Goal: Information Seeking & Learning: Learn about a topic

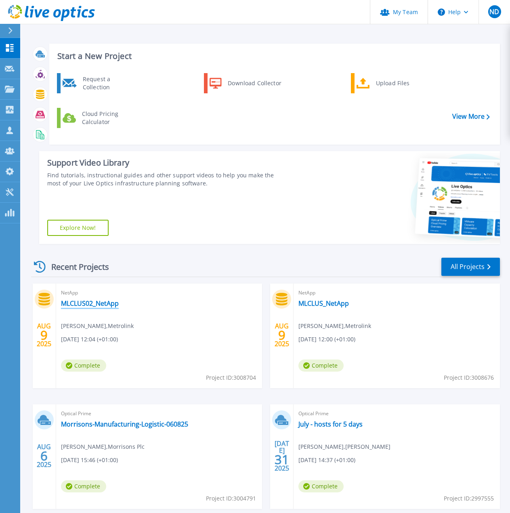
click at [112, 303] on link "MLCLUS02_NetApp" at bounding box center [90, 303] width 58 height 8
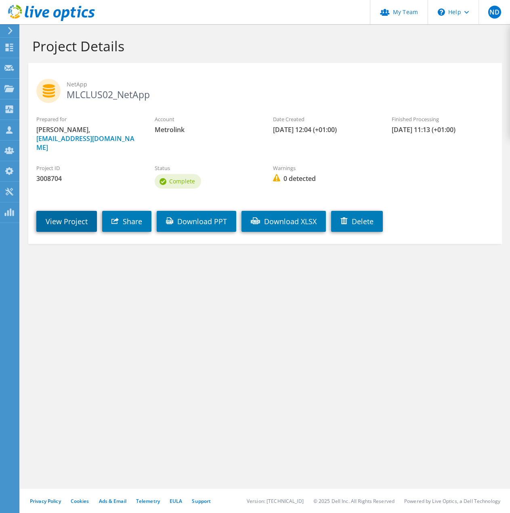
click at [69, 217] on link "View Project" at bounding box center [66, 221] width 61 height 21
click at [70, 212] on link "View Project" at bounding box center [66, 221] width 61 height 21
click at [72, 213] on link "View Project" at bounding box center [66, 221] width 61 height 21
click at [71, 213] on link "View Project" at bounding box center [66, 221] width 61 height 21
click at [126, 50] on h1 "Project Details" at bounding box center [263, 46] width 462 height 17
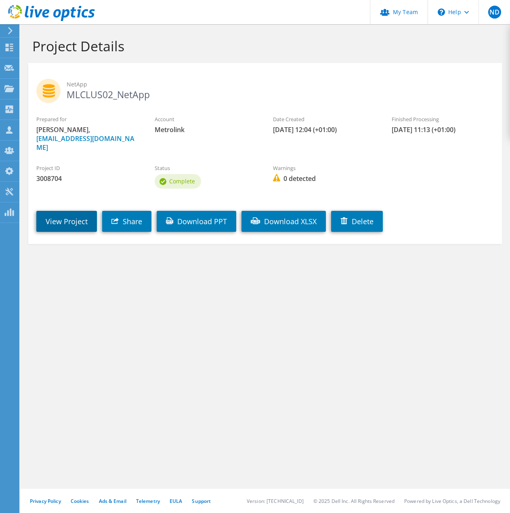
click at [73, 211] on link "View Project" at bounding box center [66, 221] width 61 height 21
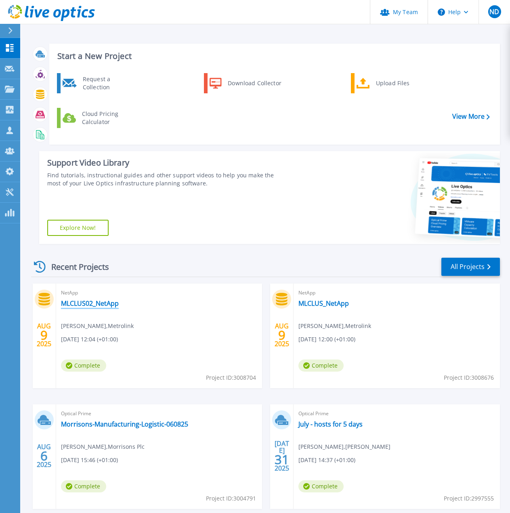
click at [94, 300] on link "MLCLUS02_NetApp" at bounding box center [90, 303] width 58 height 8
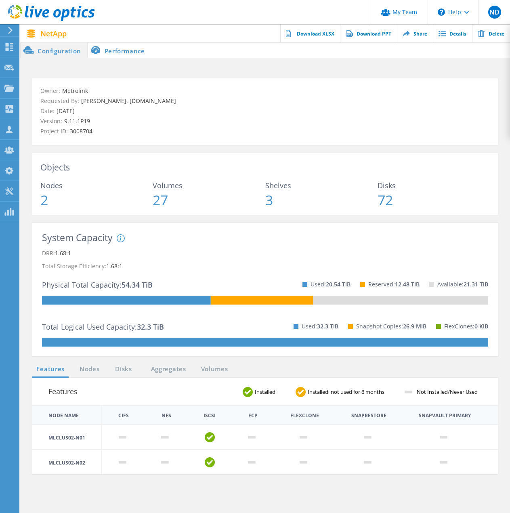
click at [125, 50] on li "Performance" at bounding box center [119, 50] width 63 height 16
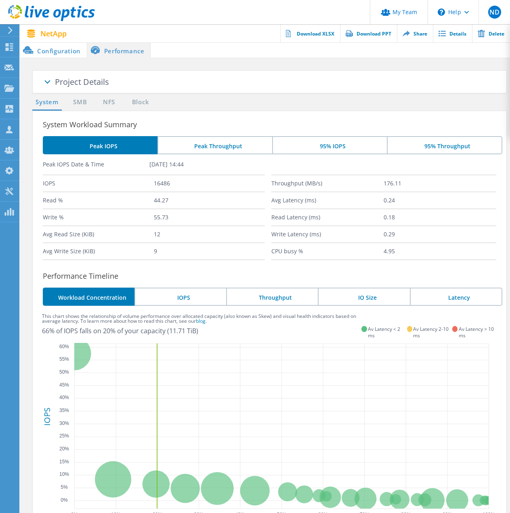
click at [208, 143] on li "Peak Throughput" at bounding box center [215, 145] width 115 height 18
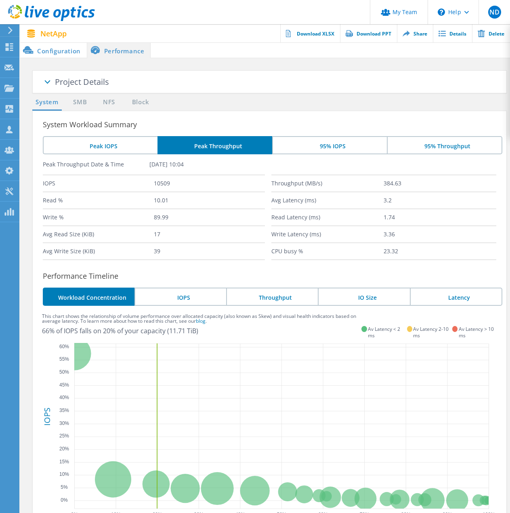
click at [114, 140] on li "Peak IOPS" at bounding box center [100, 145] width 115 height 18
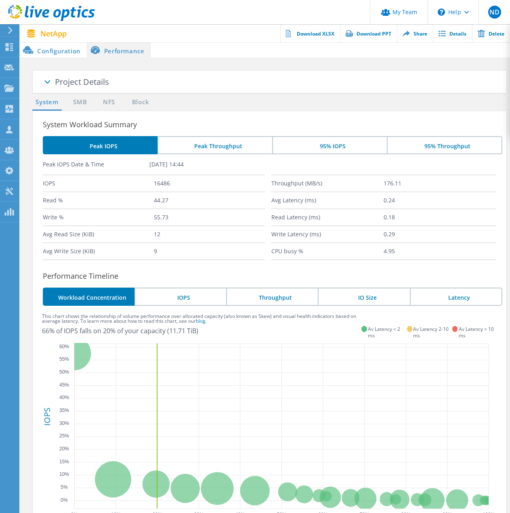
click at [66, 50] on li "Configuration" at bounding box center [53, 50] width 67 height 16
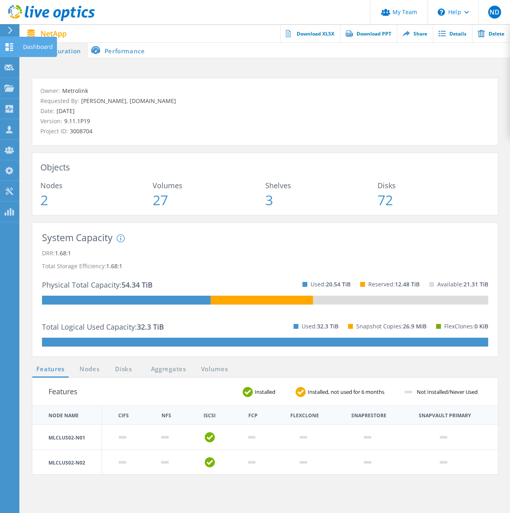
click at [8, 49] on use at bounding box center [10, 47] width 8 height 8
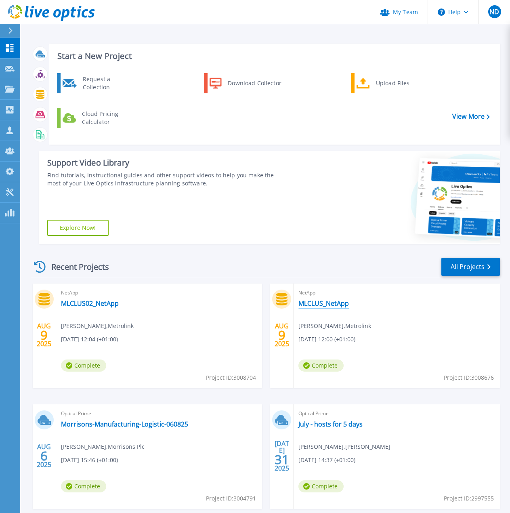
click at [324, 305] on link "MLCLUS_NetApp" at bounding box center [324, 303] width 50 height 8
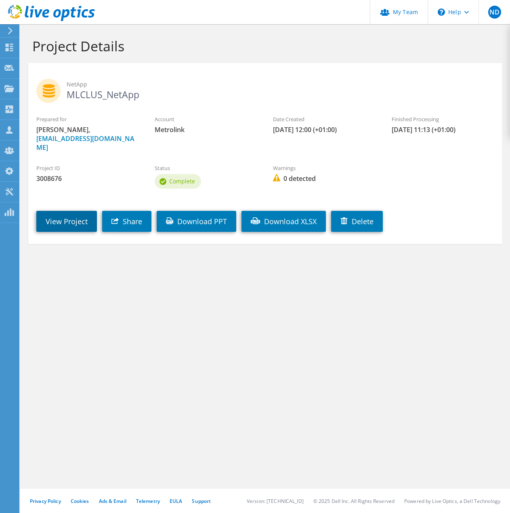
click at [84, 215] on link "View Project" at bounding box center [66, 221] width 61 height 21
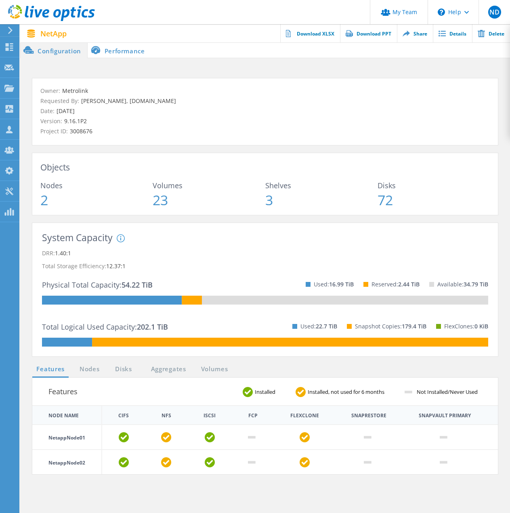
click at [122, 51] on li "Performance" at bounding box center [119, 50] width 63 height 16
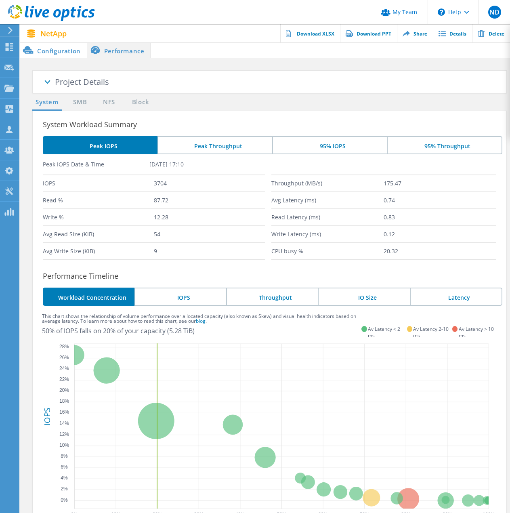
click at [246, 144] on li "Peak Throughput" at bounding box center [215, 145] width 115 height 18
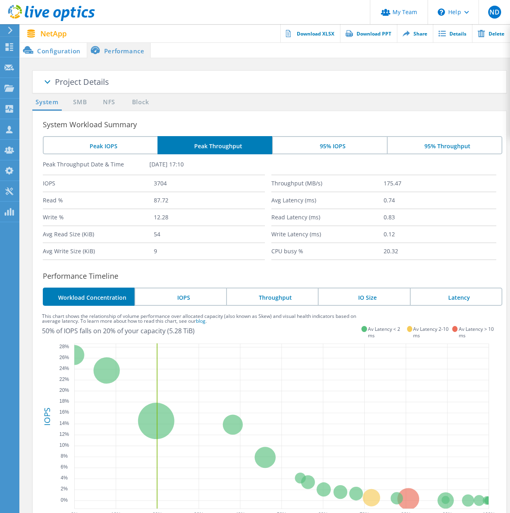
click at [324, 139] on li "95% IOPS" at bounding box center [329, 145] width 115 height 18
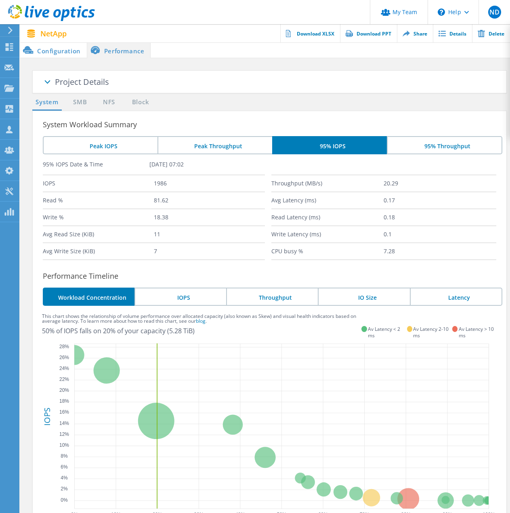
click at [429, 141] on li "95% Throughput" at bounding box center [445, 145] width 116 height 18
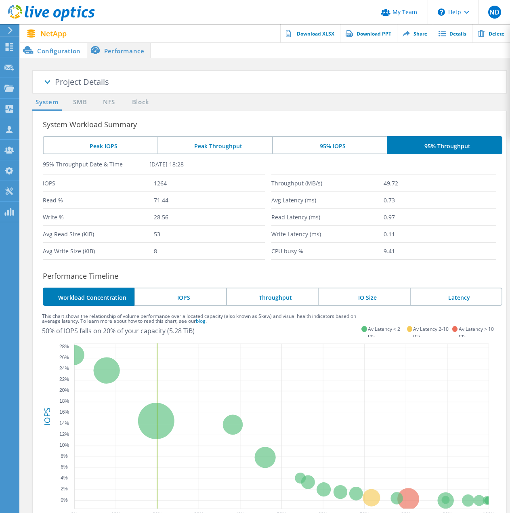
click at [343, 142] on li "95% IOPS" at bounding box center [329, 145] width 115 height 18
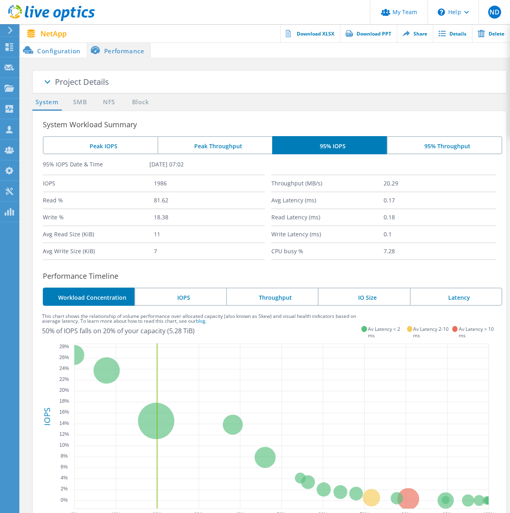
click at [230, 148] on li "Peak Throughput" at bounding box center [215, 145] width 115 height 18
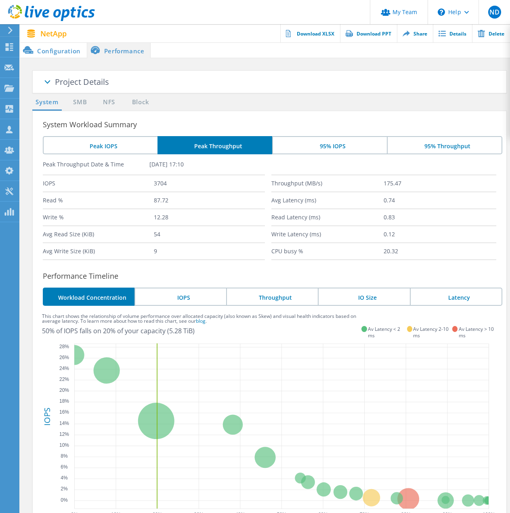
click at [124, 146] on li "Peak IOPS" at bounding box center [100, 145] width 115 height 18
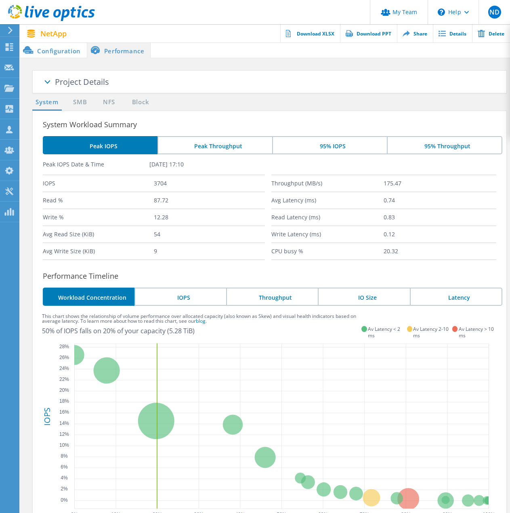
click at [193, 292] on li "IOPS" at bounding box center [181, 297] width 92 height 18
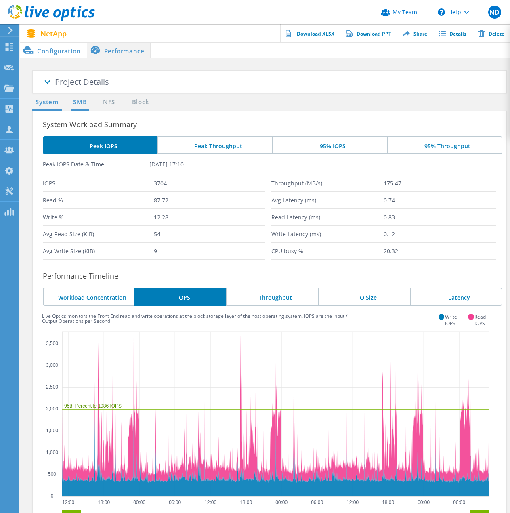
click at [80, 105] on link "SMB" at bounding box center [80, 102] width 18 height 10
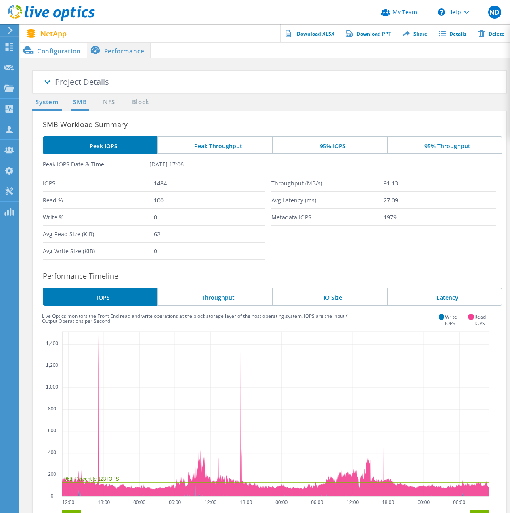
click at [40, 104] on link "System" at bounding box center [46, 102] width 29 height 10
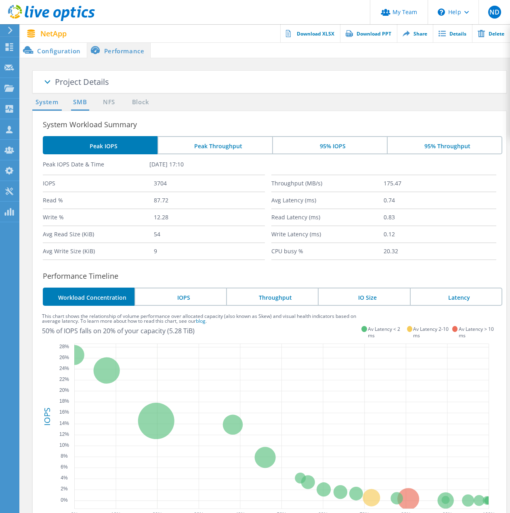
click at [84, 102] on link "SMB" at bounding box center [80, 102] width 18 height 10
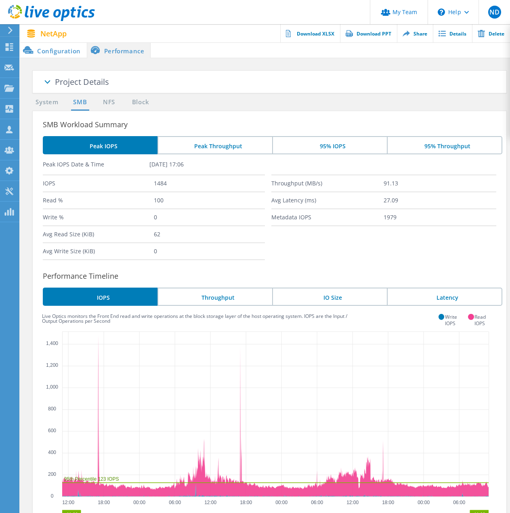
click at [70, 55] on li "Configuration" at bounding box center [53, 50] width 67 height 16
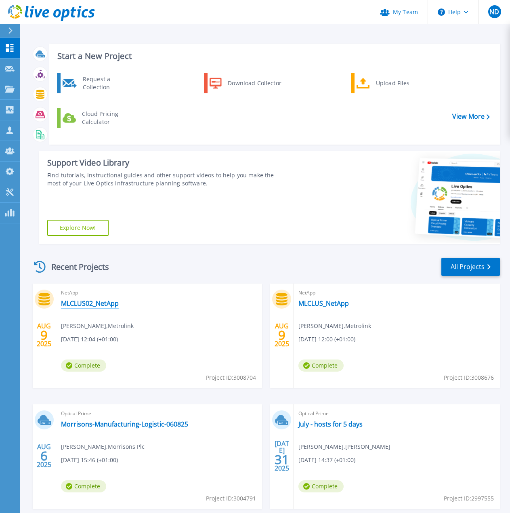
click at [102, 302] on link "MLCLUS02_NetApp" at bounding box center [90, 303] width 58 height 8
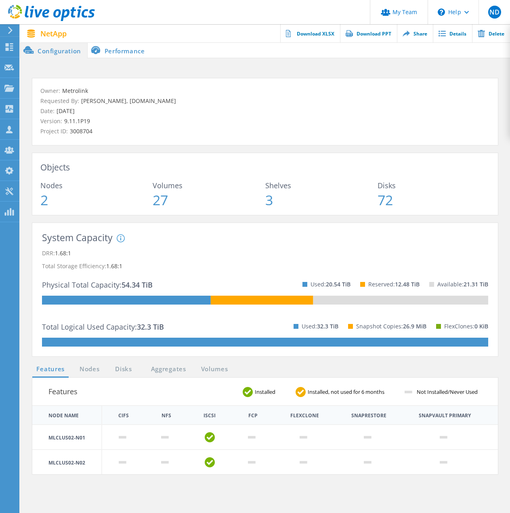
click at [113, 50] on li "Performance" at bounding box center [119, 50] width 63 height 16
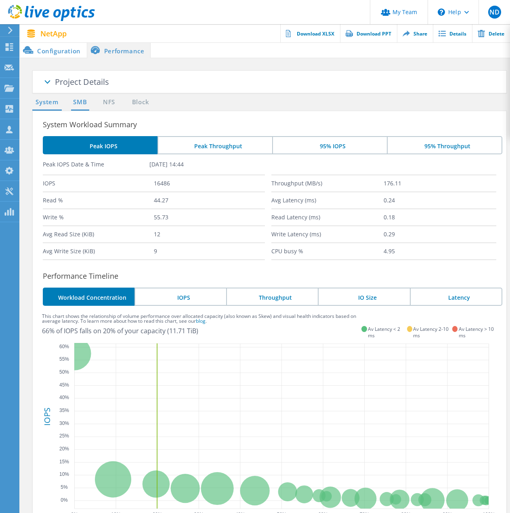
click at [82, 102] on link "SMB" at bounding box center [80, 102] width 18 height 10
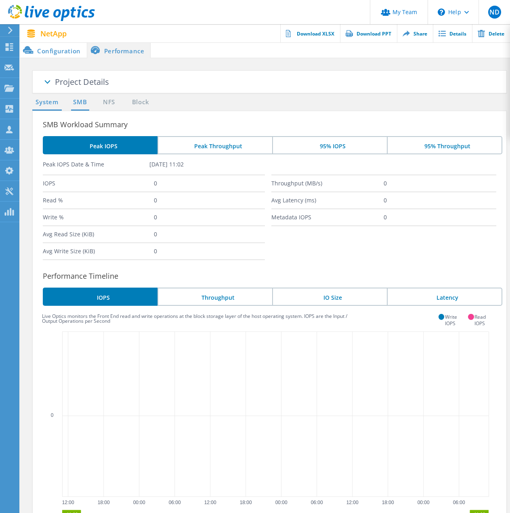
click at [46, 100] on link "System" at bounding box center [46, 102] width 29 height 10
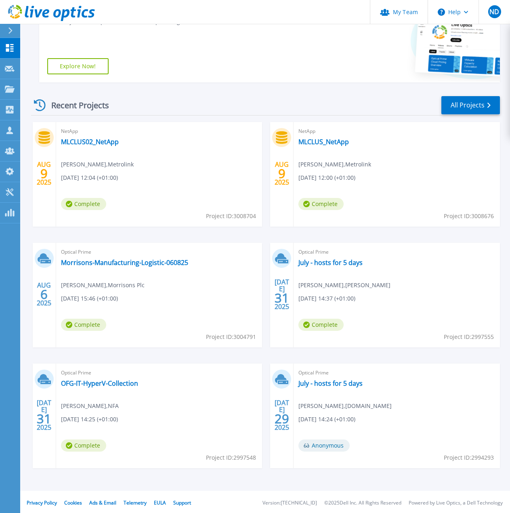
scroll to position [164, 0]
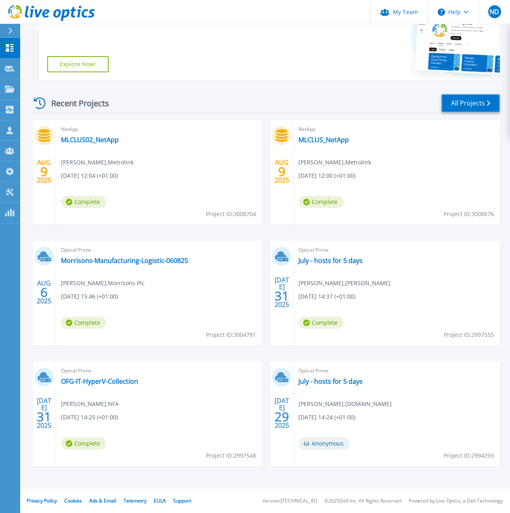
click at [458, 99] on link "All Projects" at bounding box center [471, 103] width 59 height 18
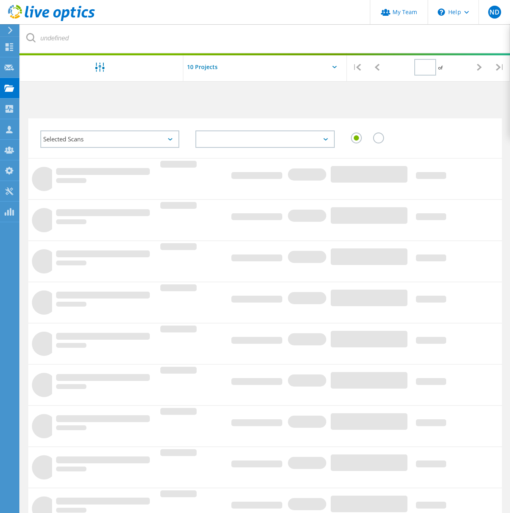
type input "1"
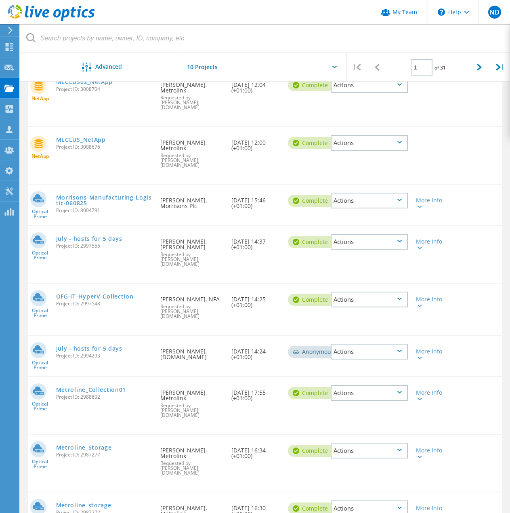
scroll to position [121, 0]
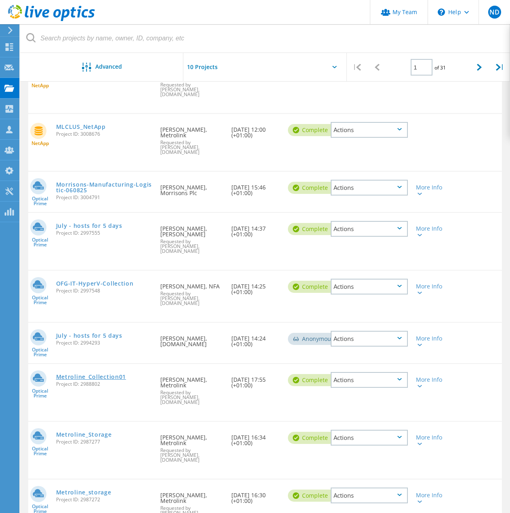
click at [109, 374] on link "Metroline_Collection01" at bounding box center [91, 377] width 70 height 6
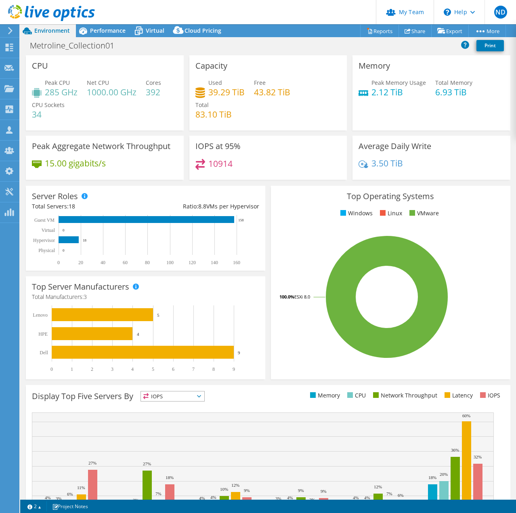
select select "EULondon"
select select "GBP"
click at [102, 29] on span "Performance" at bounding box center [108, 31] width 36 height 8
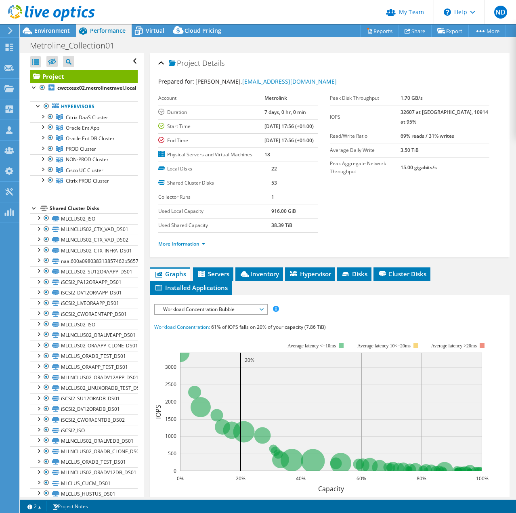
click at [189, 314] on span "Workload Concentration Bubble" at bounding box center [211, 310] width 104 height 10
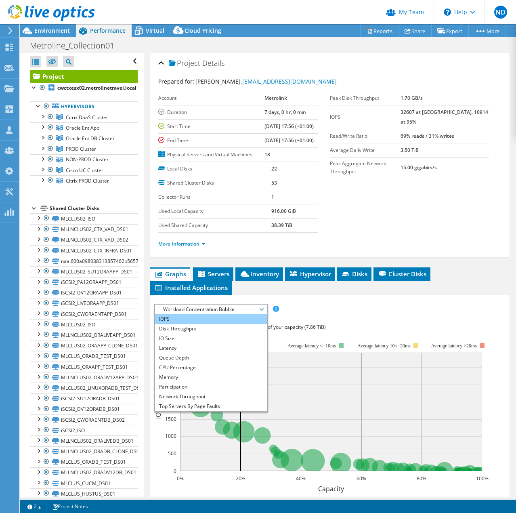
click at [185, 324] on li "IOPS" at bounding box center [211, 319] width 112 height 10
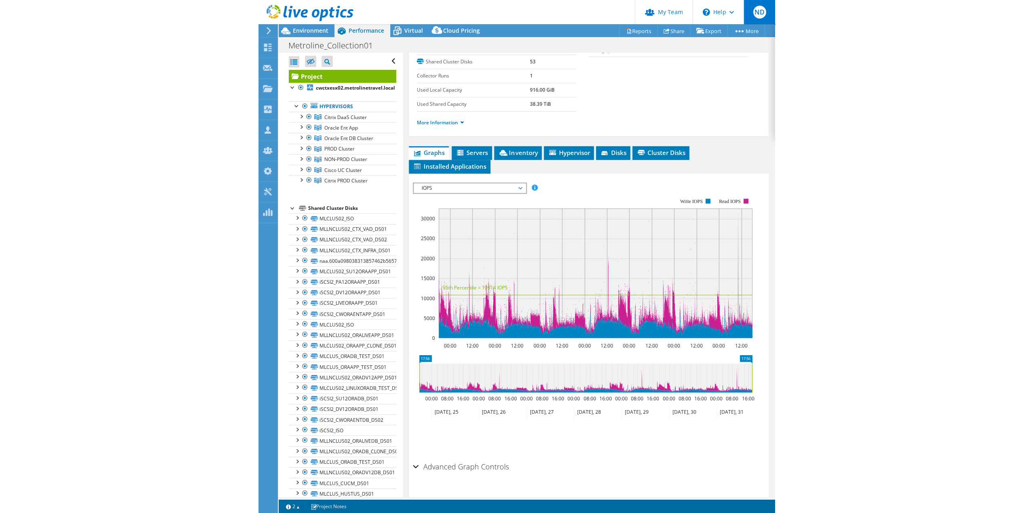
scroll to position [53, 0]
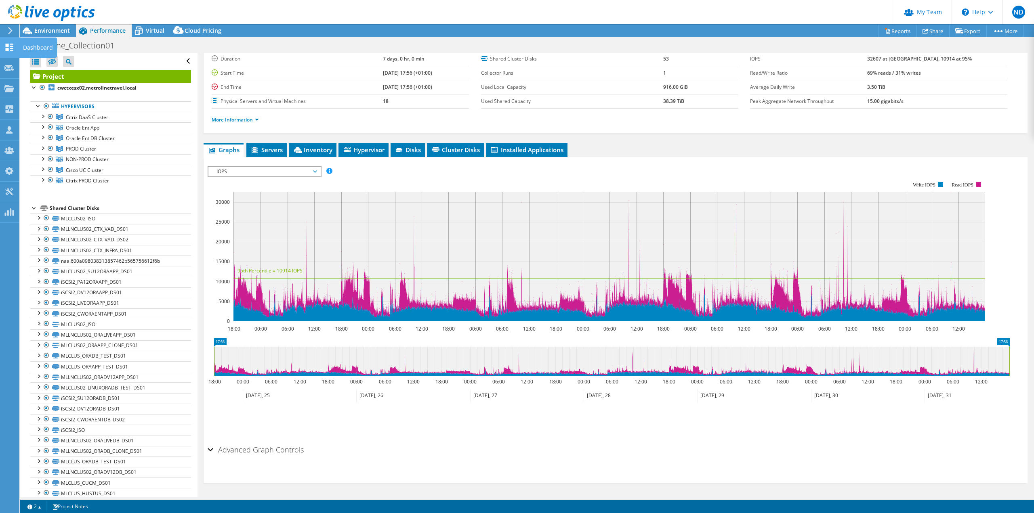
click at [9, 48] on icon at bounding box center [9, 48] width 10 height 8
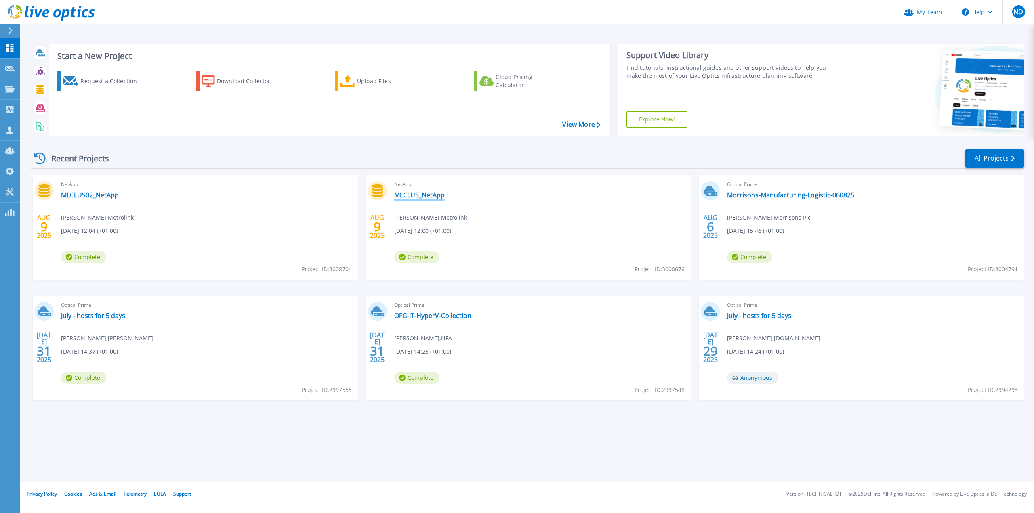
click at [415, 193] on link "MLCLUS_NetApp" at bounding box center [419, 195] width 50 height 8
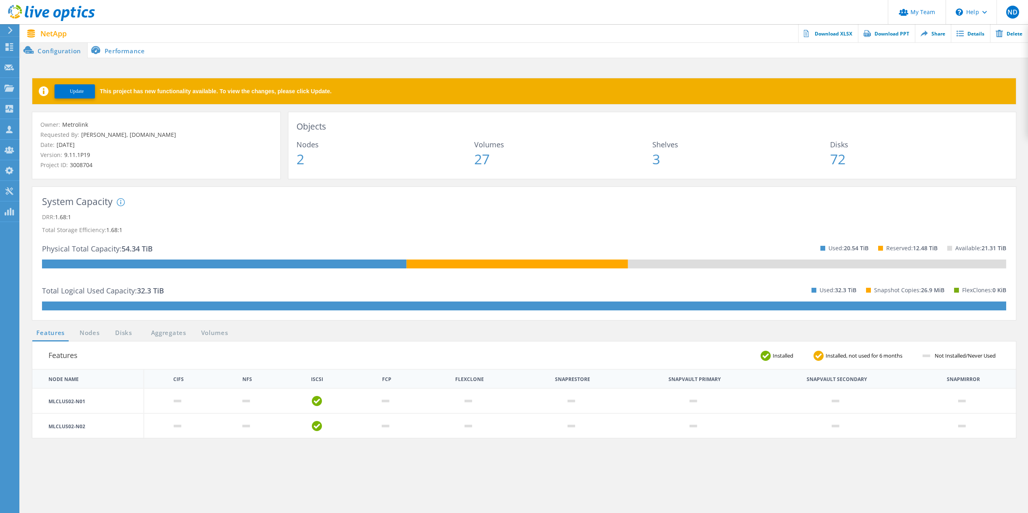
click at [76, 90] on span "Update" at bounding box center [77, 91] width 14 height 6
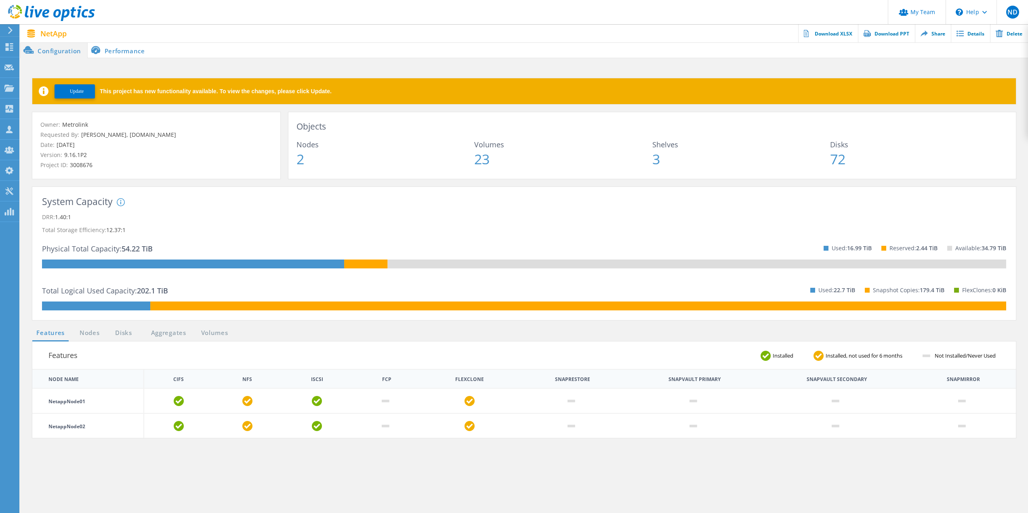
click at [77, 88] on span "Update" at bounding box center [77, 91] width 14 height 6
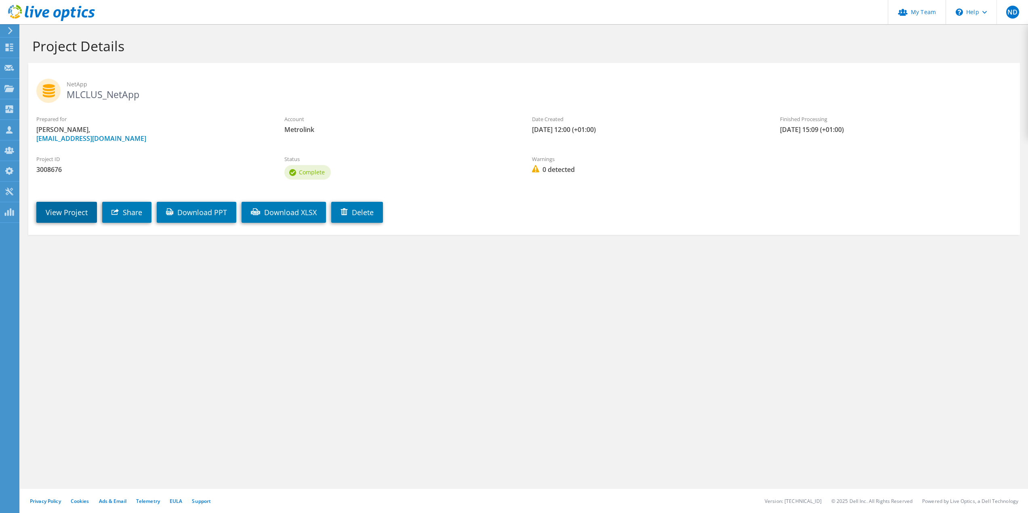
click at [72, 212] on link "View Project" at bounding box center [66, 212] width 61 height 21
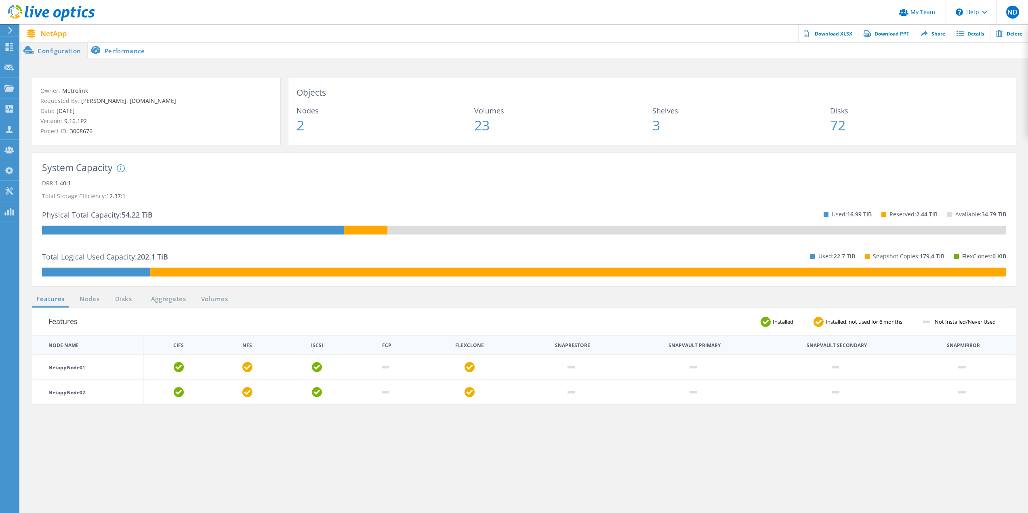
click at [113, 47] on li "Performance" at bounding box center [119, 50] width 63 height 16
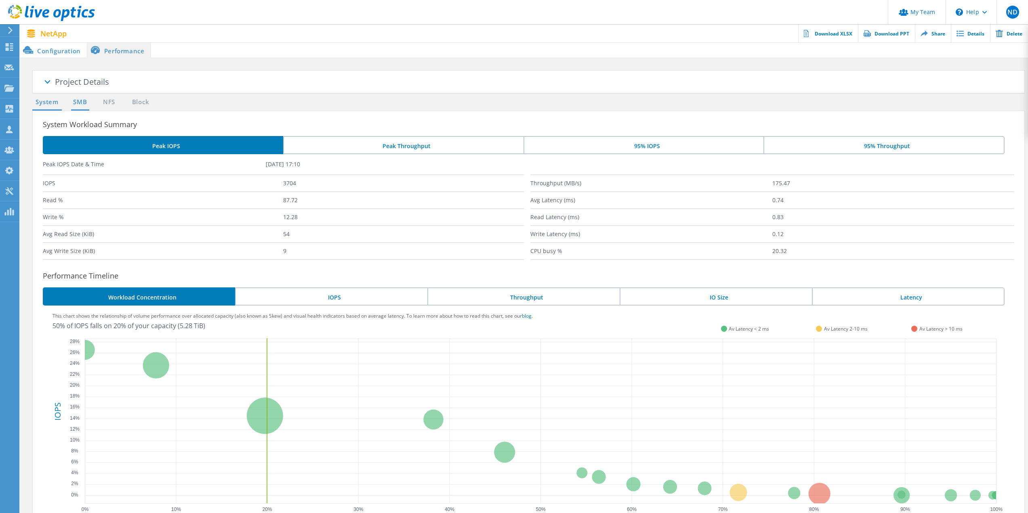
click at [81, 99] on link "SMB" at bounding box center [80, 102] width 18 height 10
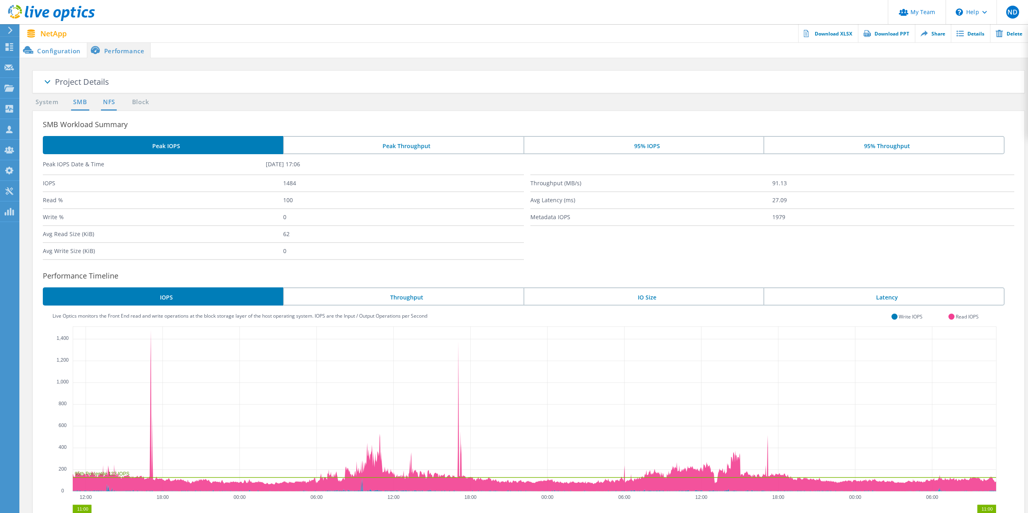
click at [109, 105] on link "NFS" at bounding box center [109, 102] width 16 height 10
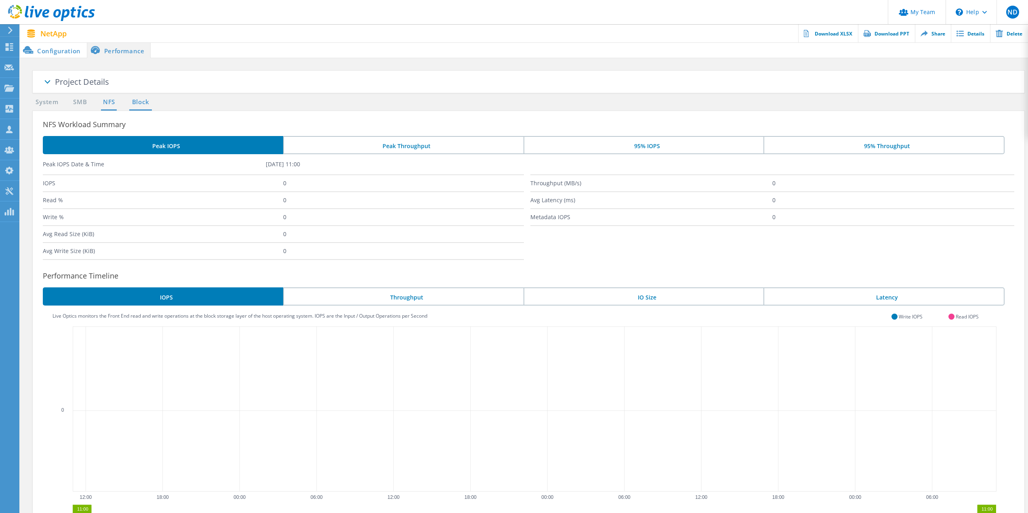
click at [140, 102] on link "Block" at bounding box center [140, 102] width 22 height 10
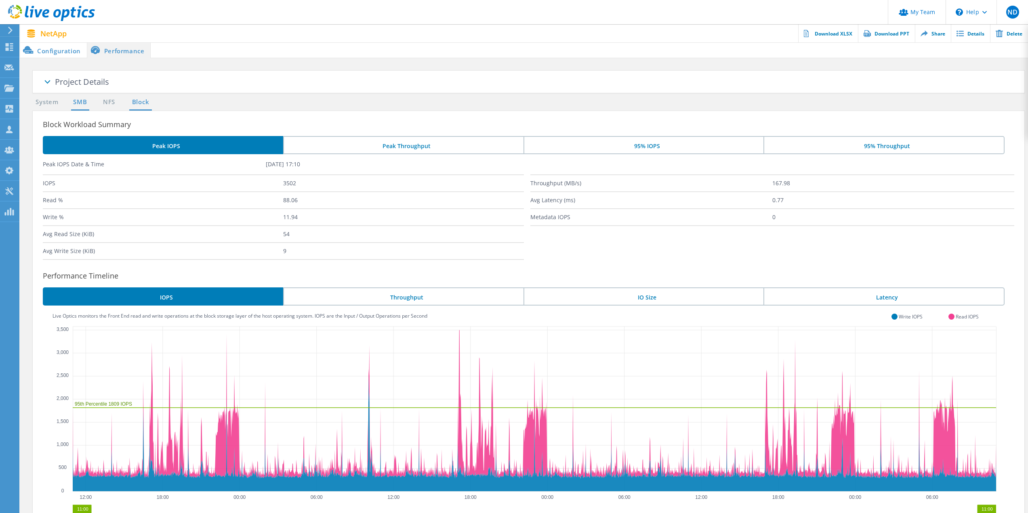
click at [80, 102] on link "SMB" at bounding box center [80, 102] width 18 height 10
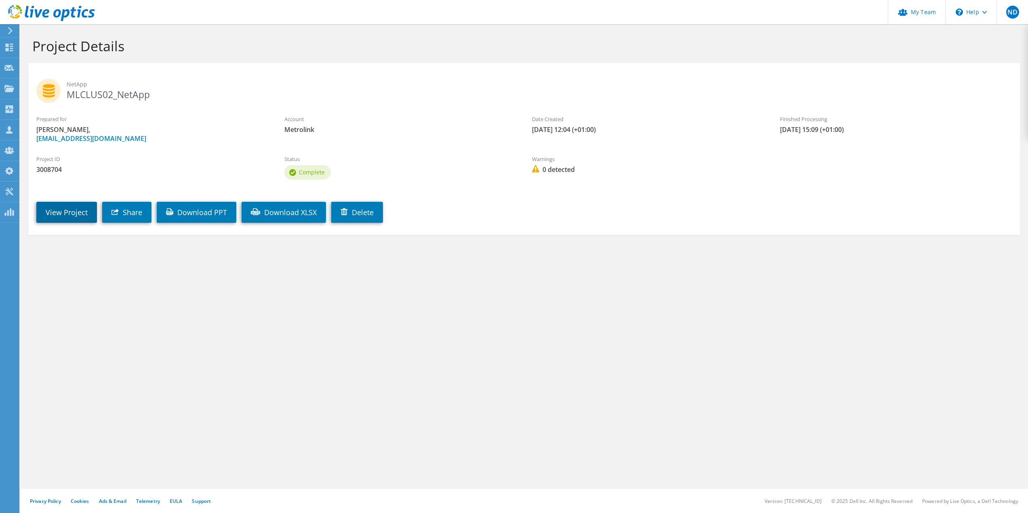
click at [72, 217] on link "View Project" at bounding box center [66, 212] width 61 height 21
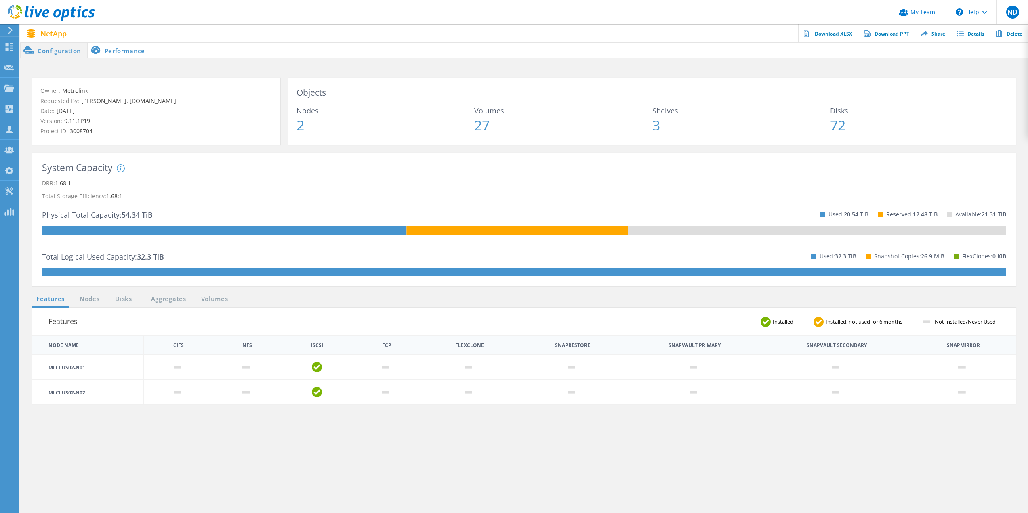
click at [130, 49] on li "Performance" at bounding box center [119, 50] width 63 height 16
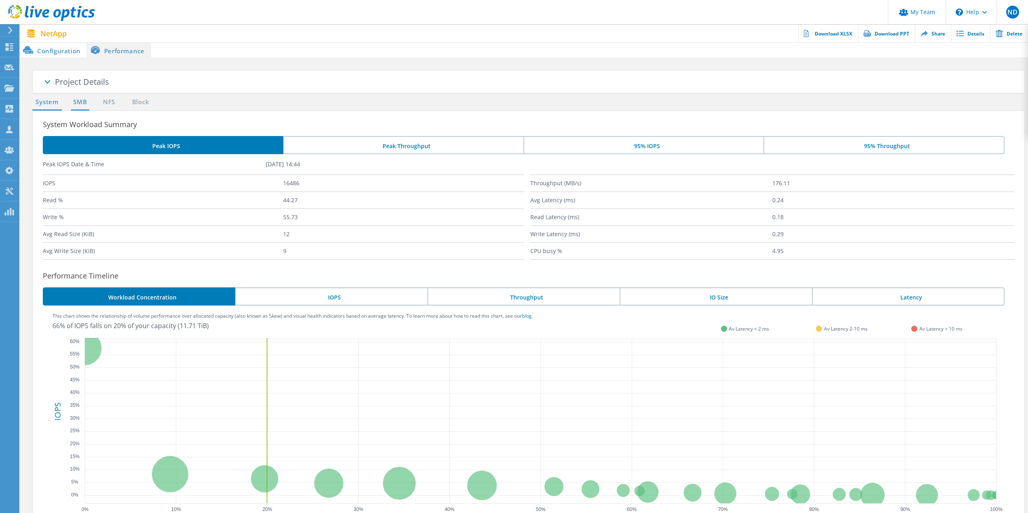
click at [78, 104] on link "SMB" at bounding box center [80, 102] width 18 height 10
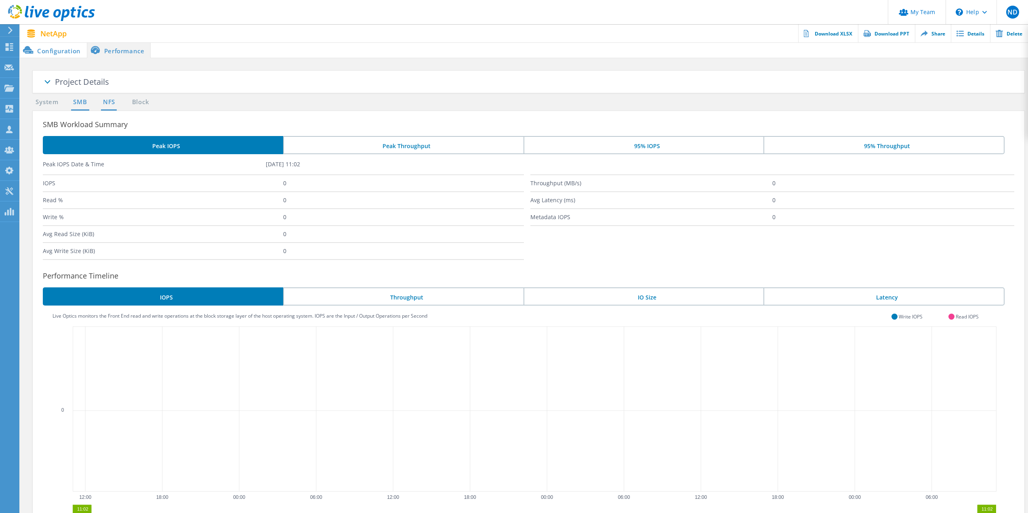
click at [109, 105] on link "NFS" at bounding box center [109, 102] width 16 height 10
click at [136, 106] on link "Block" at bounding box center [140, 102] width 22 height 10
